Goal: Transaction & Acquisition: Book appointment/travel/reservation

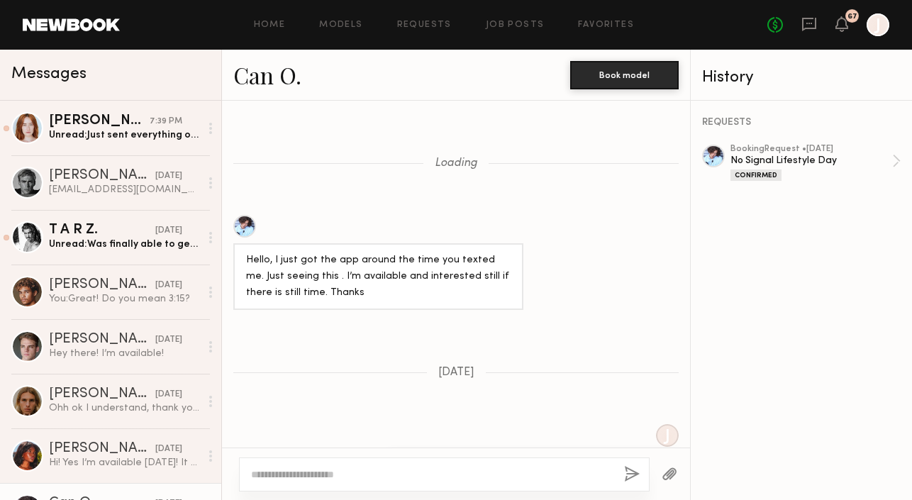
scroll to position [1625, 0]
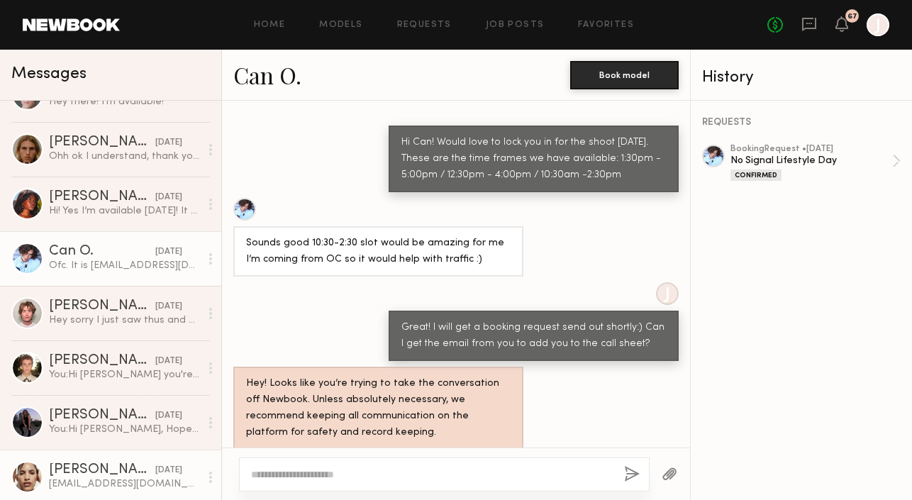
click at [96, 459] on link "[PERSON_NAME] [DATE] [EMAIL_ADDRESS][DOMAIN_NAME]" at bounding box center [110, 477] width 221 height 55
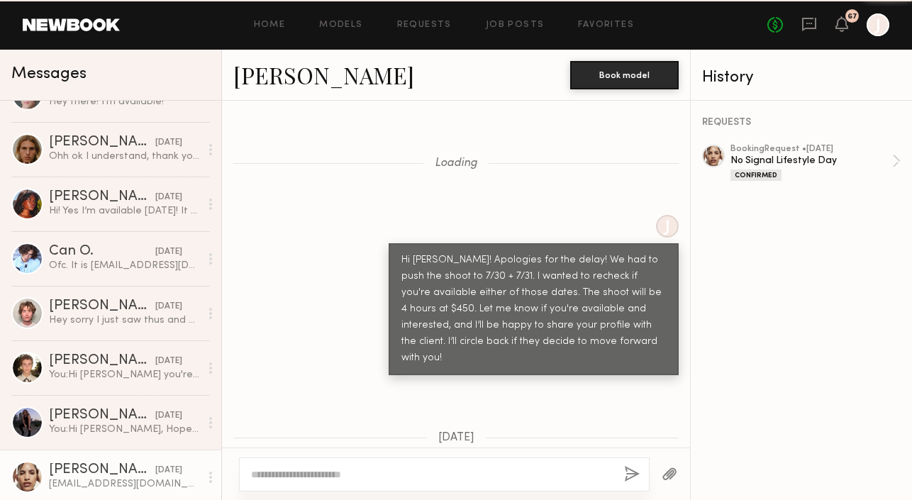
scroll to position [1452, 0]
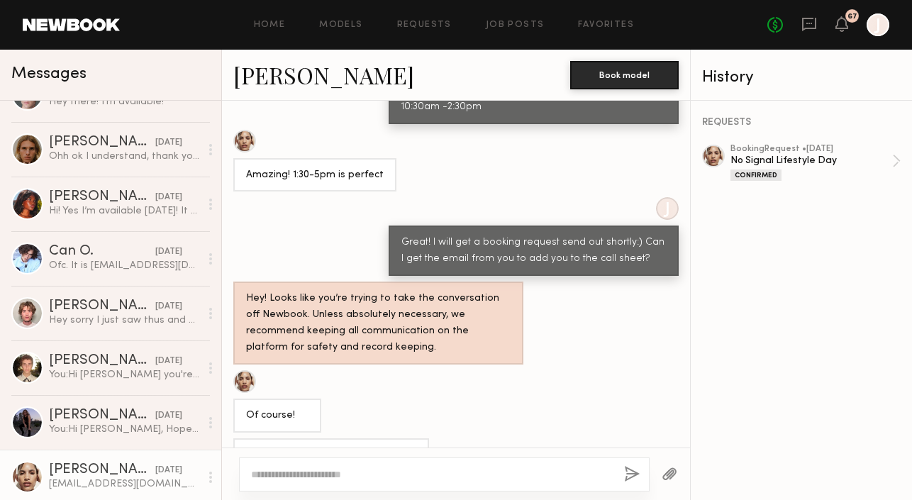
click at [279, 73] on link "Ellie L." at bounding box center [323, 75] width 181 height 30
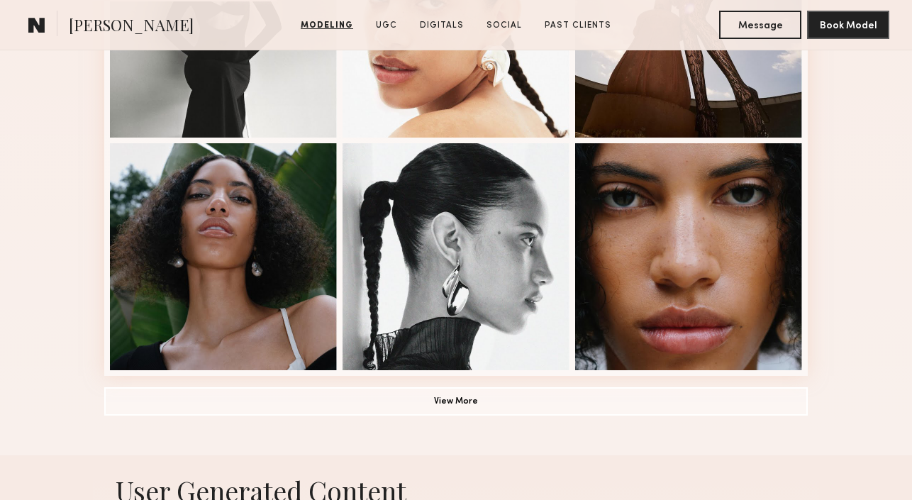
scroll to position [1027, 0]
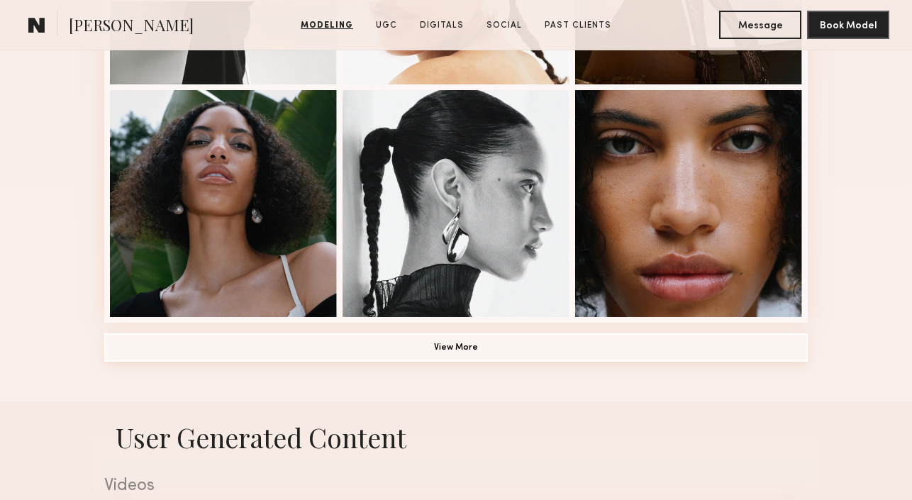
click at [426, 345] on button "View More" at bounding box center [455, 347] width 703 height 28
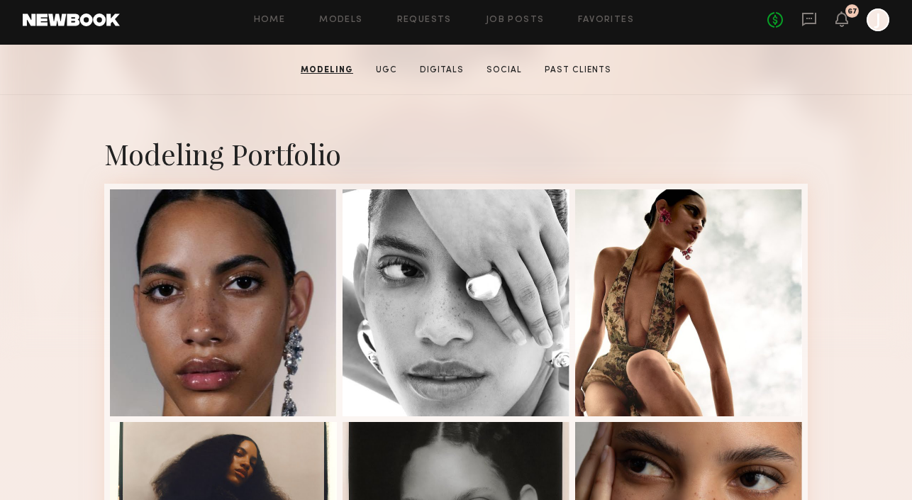
scroll to position [230, 0]
